Goal: Task Accomplishment & Management: Complete application form

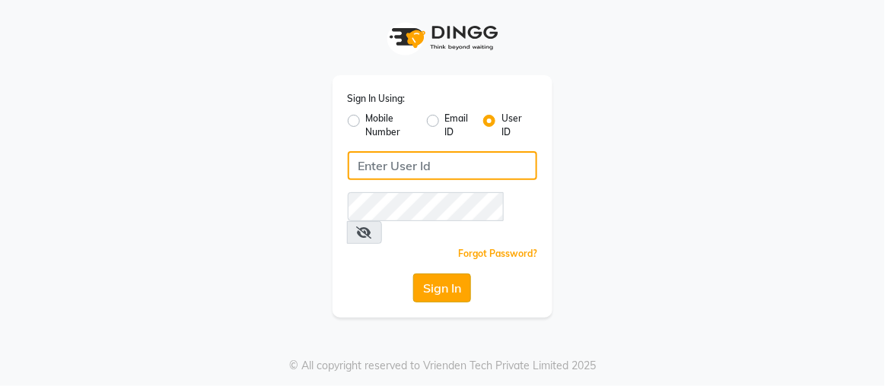
type input "rajaj"
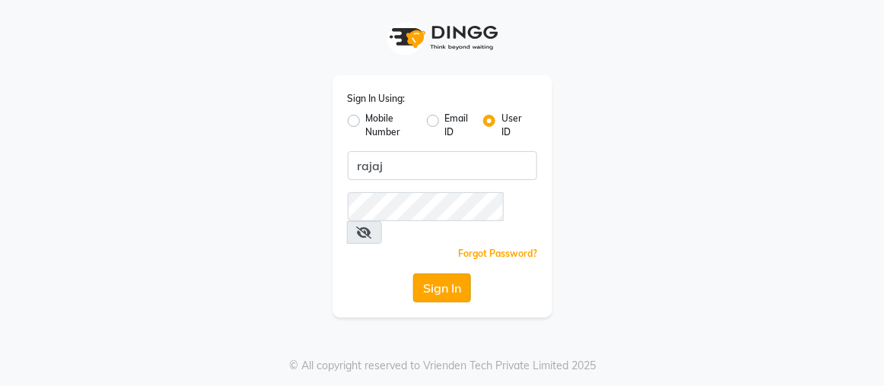
click at [437, 274] on button "Sign In" at bounding box center [442, 288] width 58 height 29
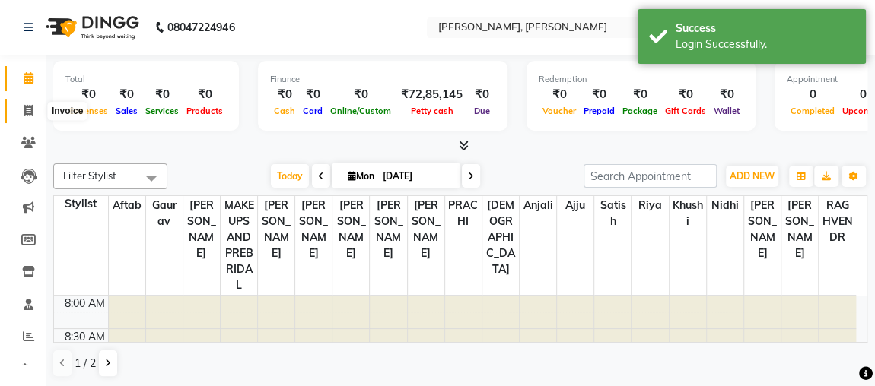
click at [33, 110] on span at bounding box center [28, 111] width 27 height 17
select select "service"
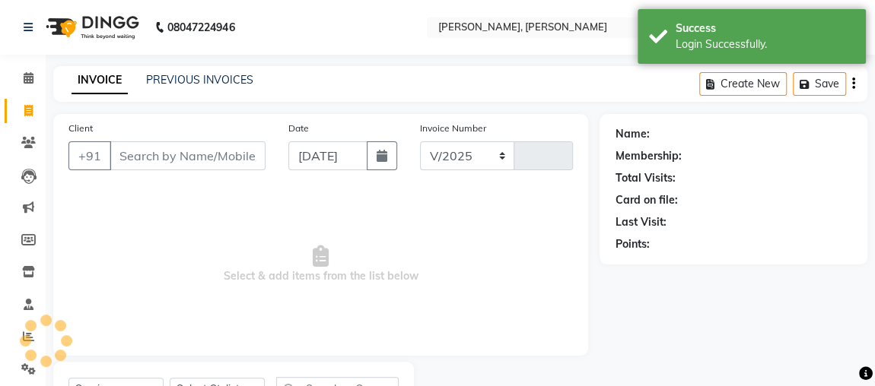
select select "4362"
type input "2143"
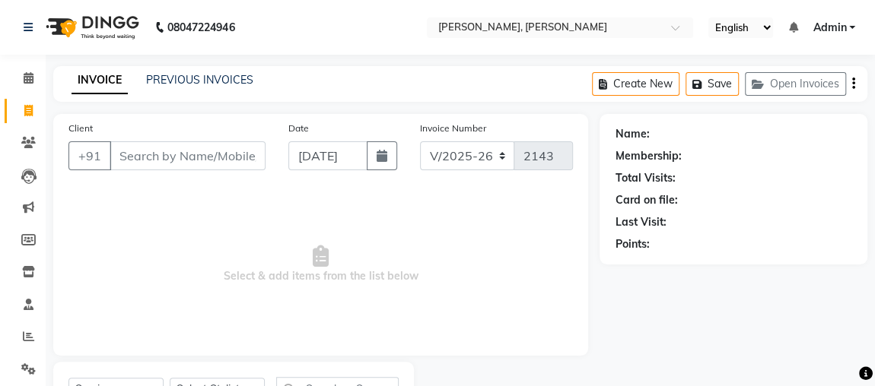
click at [135, 141] on input "Client" at bounding box center [188, 155] width 156 height 29
click at [122, 157] on input "Client" at bounding box center [188, 155] width 156 height 29
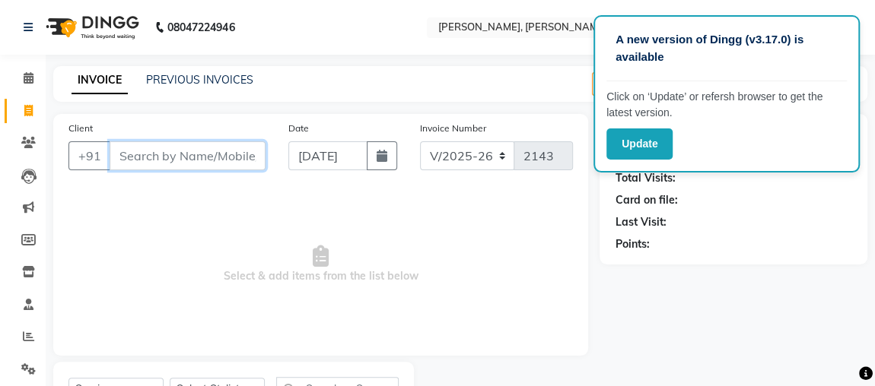
click at [201, 160] on input "Client" at bounding box center [188, 155] width 156 height 29
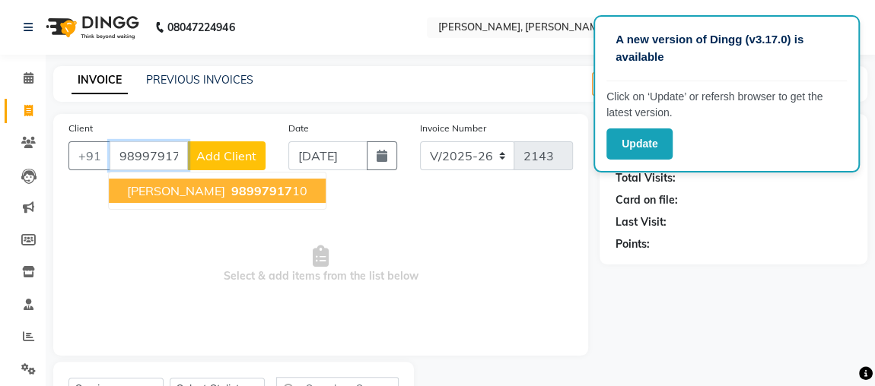
click at [231, 189] on span "98997917" at bounding box center [261, 190] width 61 height 15
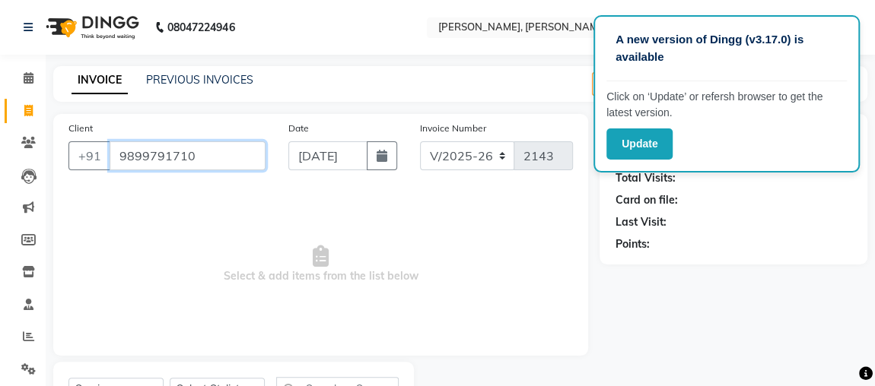
type input "9899791710"
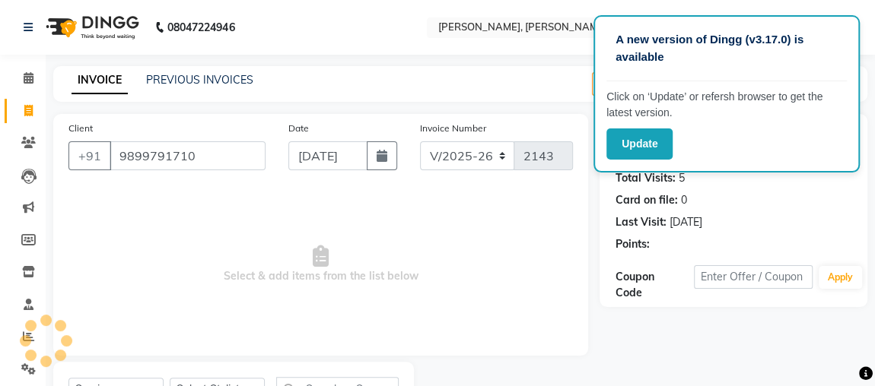
scroll to position [69, 0]
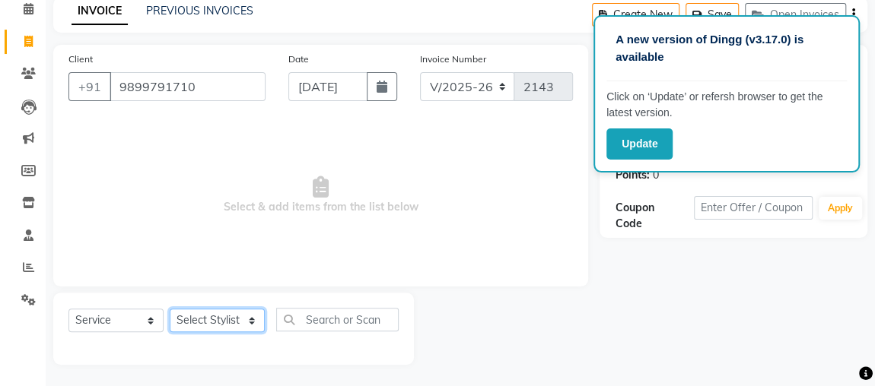
click at [235, 318] on select "Select Stylist [PERSON_NAME] anjali [PERSON_NAME] [PERSON_NAME] [PERSON_NAME] […" at bounding box center [217, 321] width 95 height 24
select select "32641"
click at [170, 309] on select "Select Stylist [PERSON_NAME] anjali [PERSON_NAME] [PERSON_NAME] [PERSON_NAME] […" at bounding box center [217, 321] width 95 height 24
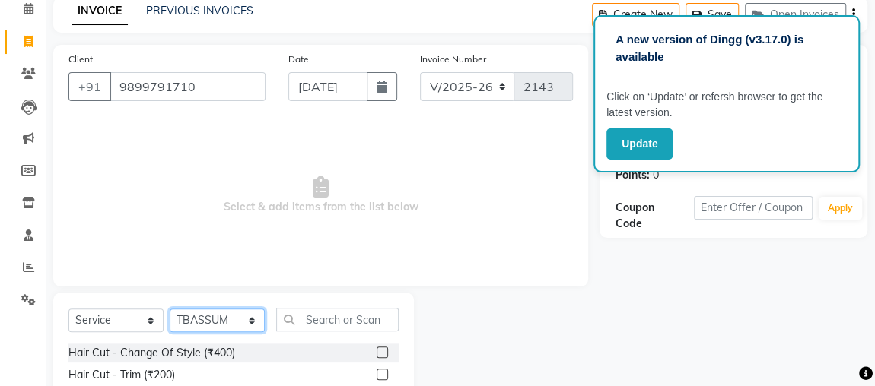
scroll to position [136, 0]
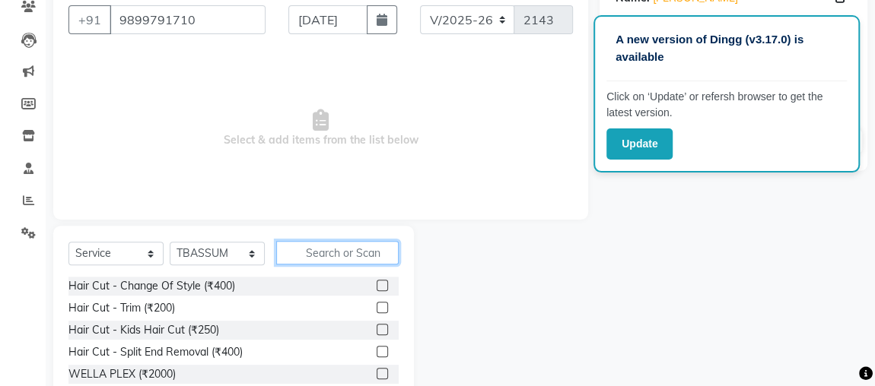
click at [374, 255] on input "text" at bounding box center [337, 253] width 122 height 24
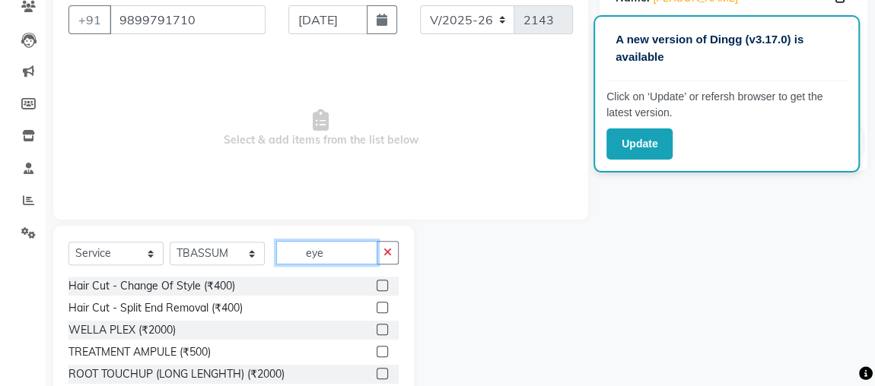
scroll to position [135, 0]
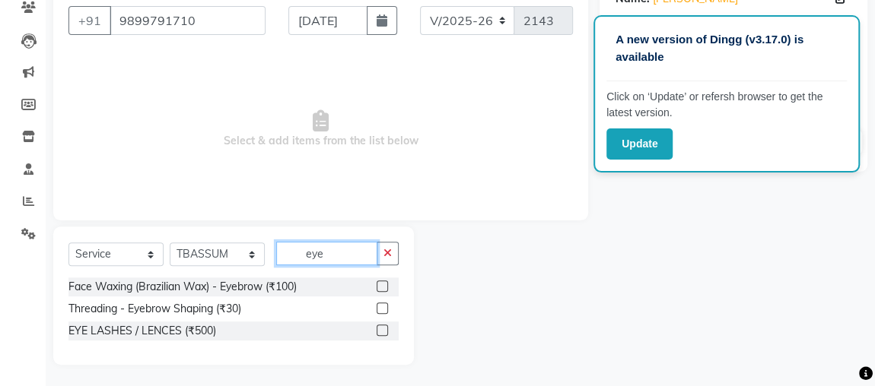
type input "eye"
click at [383, 307] on label at bounding box center [382, 308] width 11 height 11
click at [383, 307] on input "checkbox" at bounding box center [382, 309] width 10 height 10
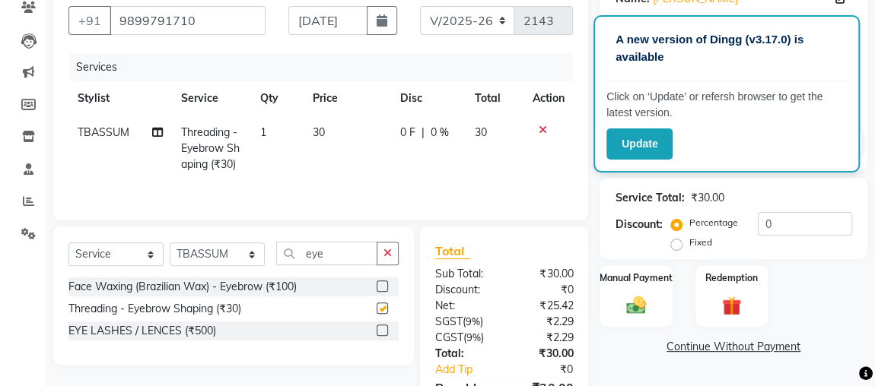
checkbox input "false"
click at [389, 249] on icon "button" at bounding box center [387, 253] width 8 height 11
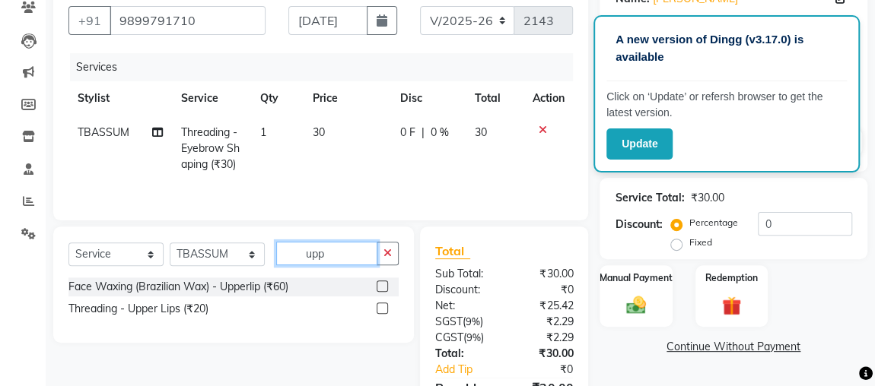
type input "upp"
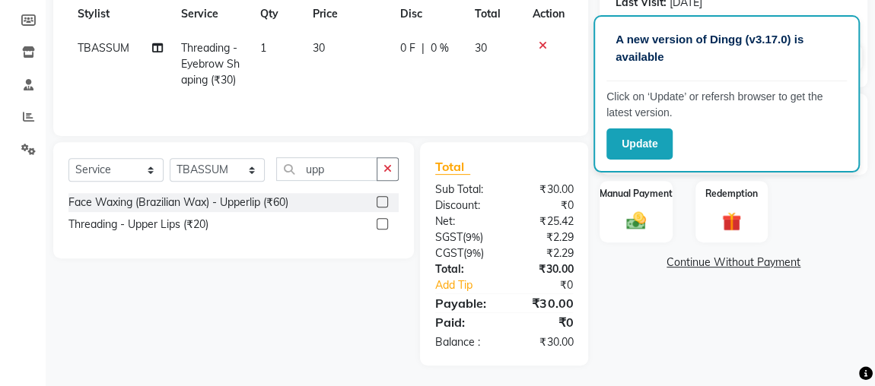
click at [383, 222] on label at bounding box center [382, 223] width 11 height 11
click at [383, 222] on input "checkbox" at bounding box center [382, 225] width 10 height 10
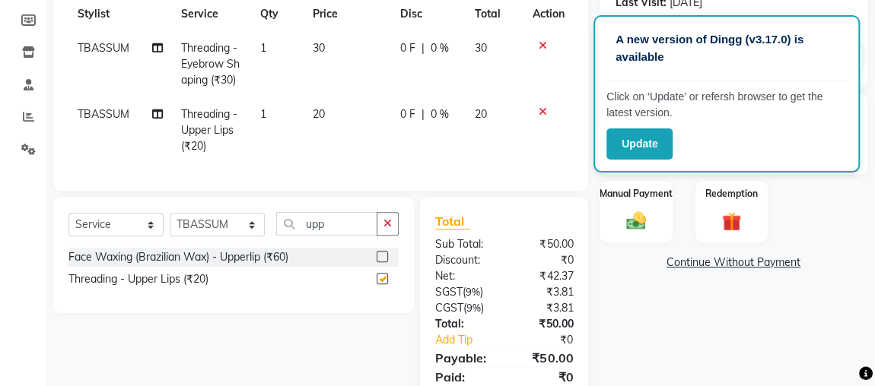
checkbox input "false"
click at [386, 225] on button "button" at bounding box center [388, 224] width 22 height 24
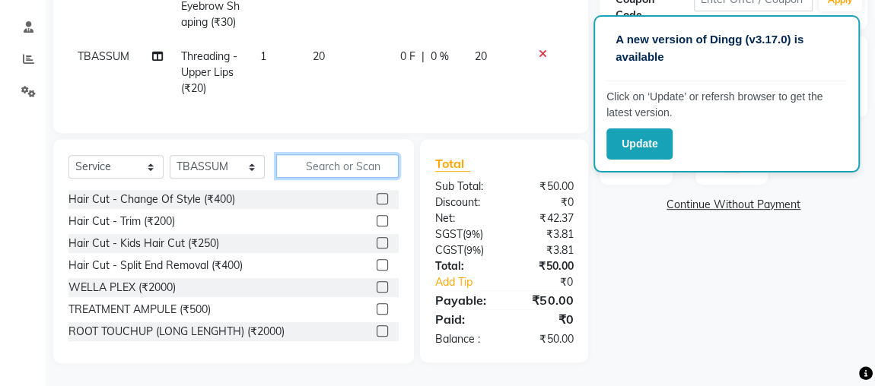
scroll to position [278, 0]
click at [376, 178] on input "text" at bounding box center [337, 166] width 122 height 24
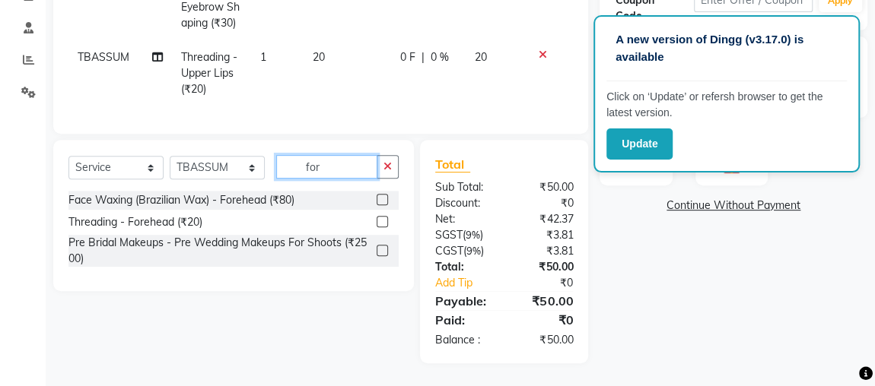
type input "for"
click at [382, 226] on label at bounding box center [382, 221] width 11 height 11
click at [382, 226] on input "checkbox" at bounding box center [382, 223] width 10 height 10
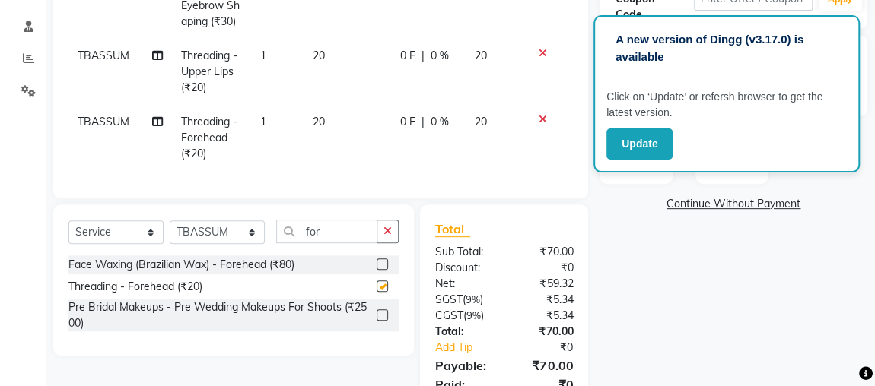
checkbox input "false"
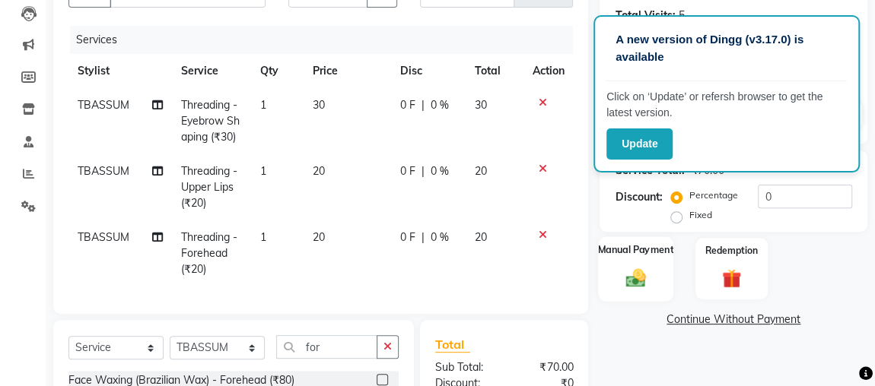
click at [649, 278] on img at bounding box center [635, 278] width 33 height 24
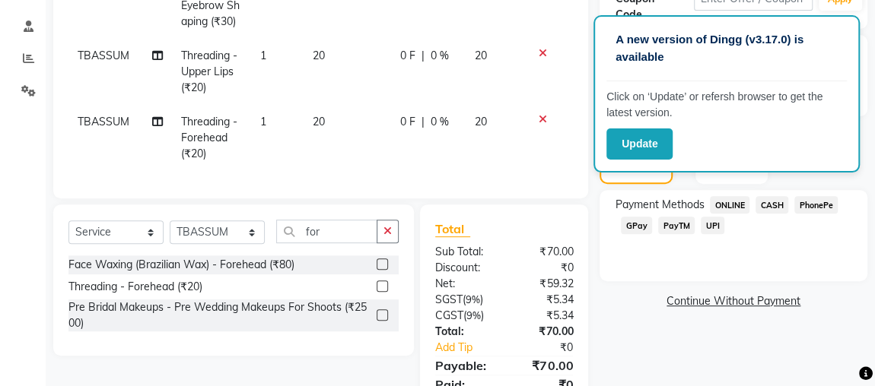
click at [775, 208] on span "CASH" at bounding box center [771, 204] width 33 height 17
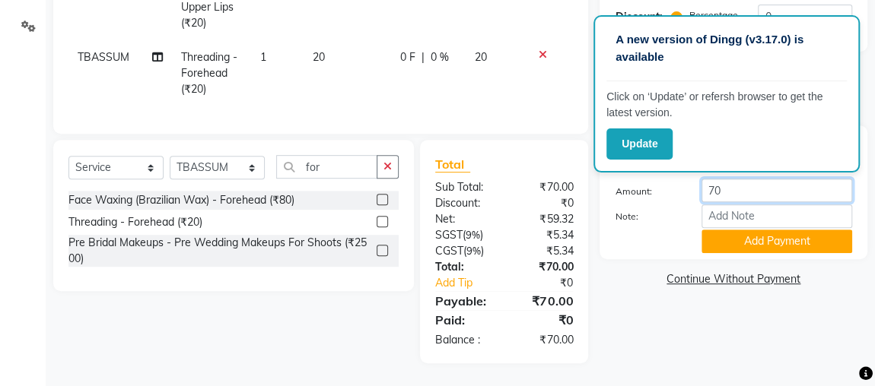
click at [839, 187] on input "70" at bounding box center [776, 191] width 151 height 24
click at [780, 233] on button "Add Payment" at bounding box center [776, 242] width 151 height 24
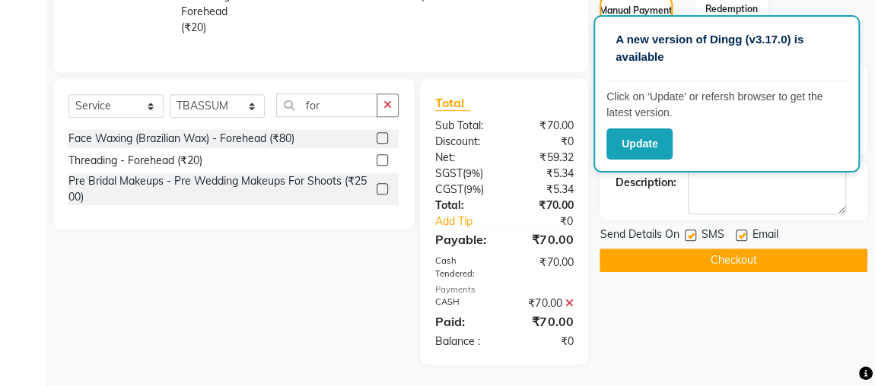
scroll to position [415, 0]
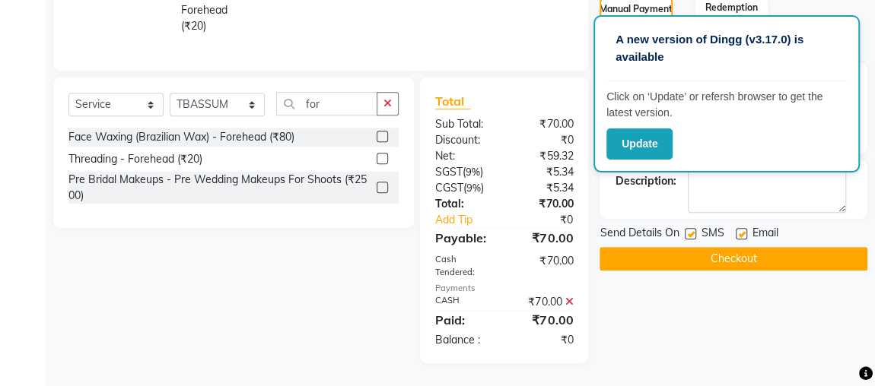
click at [775, 250] on button "Checkout" at bounding box center [733, 259] width 268 height 24
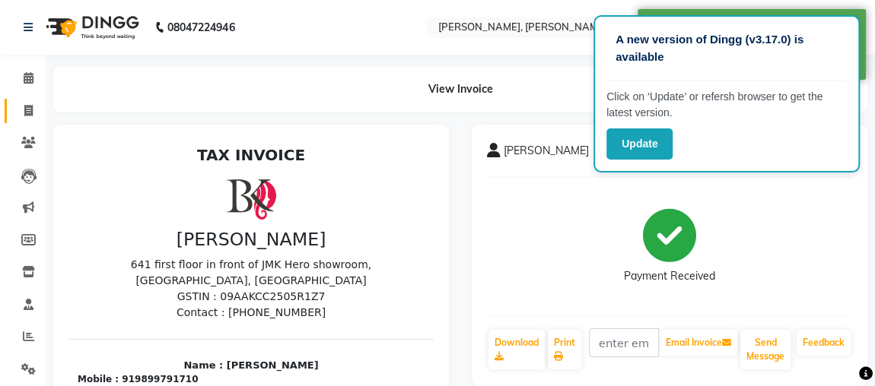
click at [29, 108] on icon at bounding box center [28, 110] width 8 height 11
select select "service"
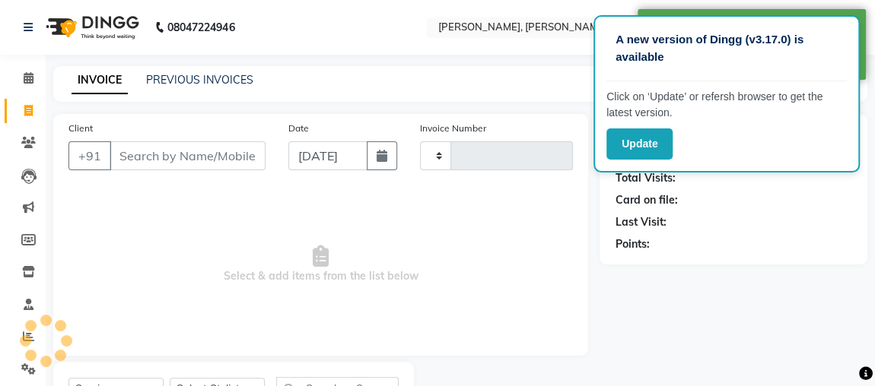
type input "2144"
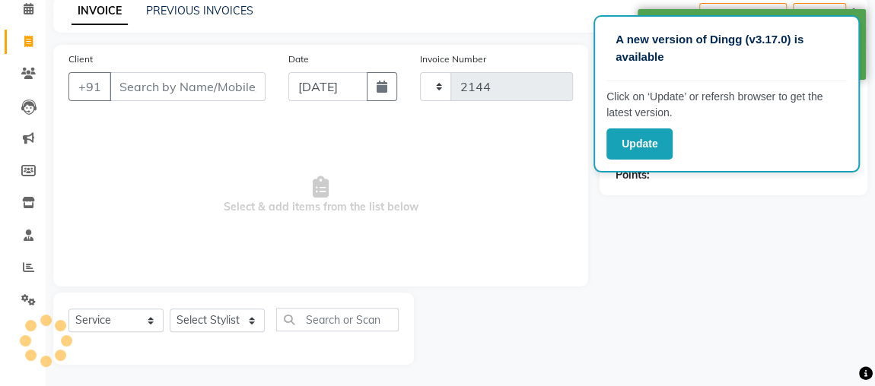
select select "4362"
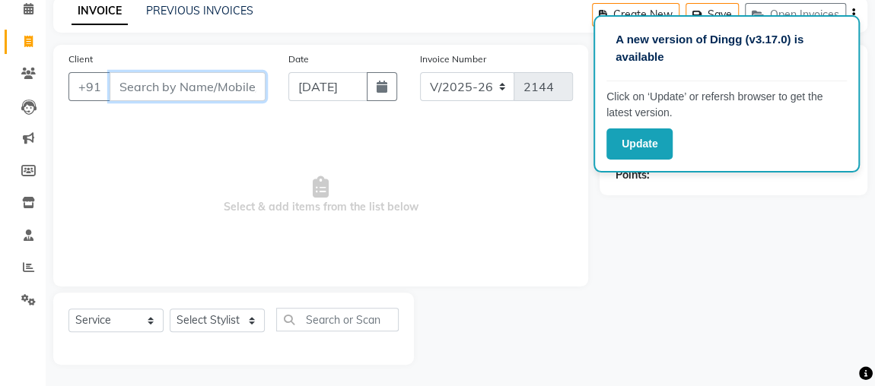
click at [167, 88] on input "Client" at bounding box center [188, 86] width 156 height 29
